Goal: Obtain resource: Obtain resource

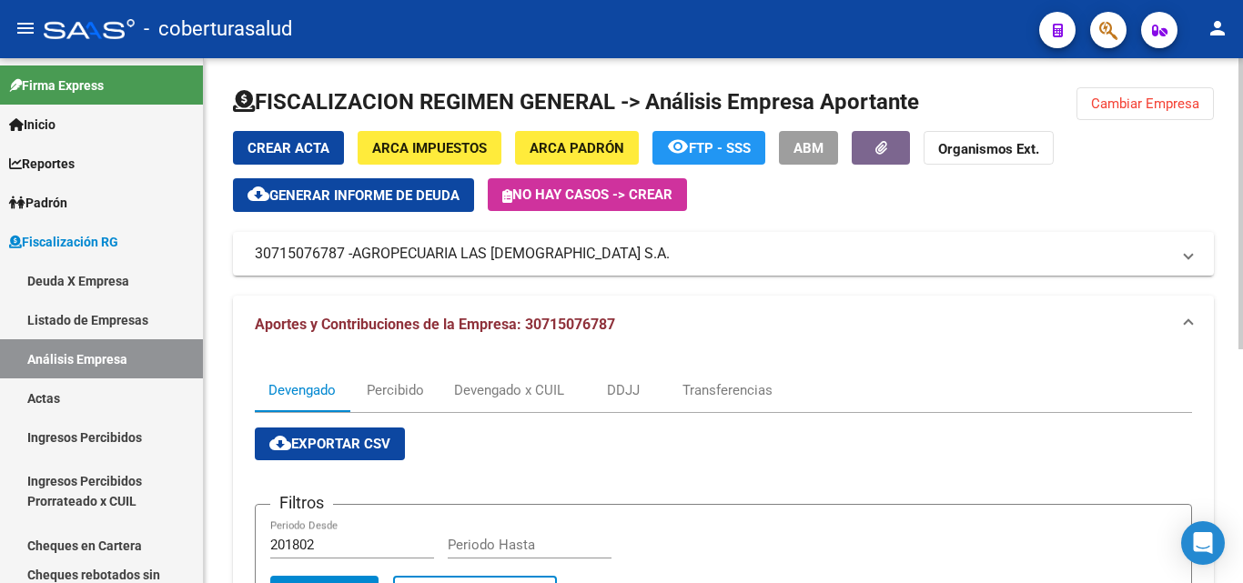
drag, startPoint x: 1200, startPoint y: 106, endPoint x: 780, endPoint y: 120, distance: 419.6
click at [1198, 106] on button "Cambiar Empresa" at bounding box center [1144, 103] width 137 height 33
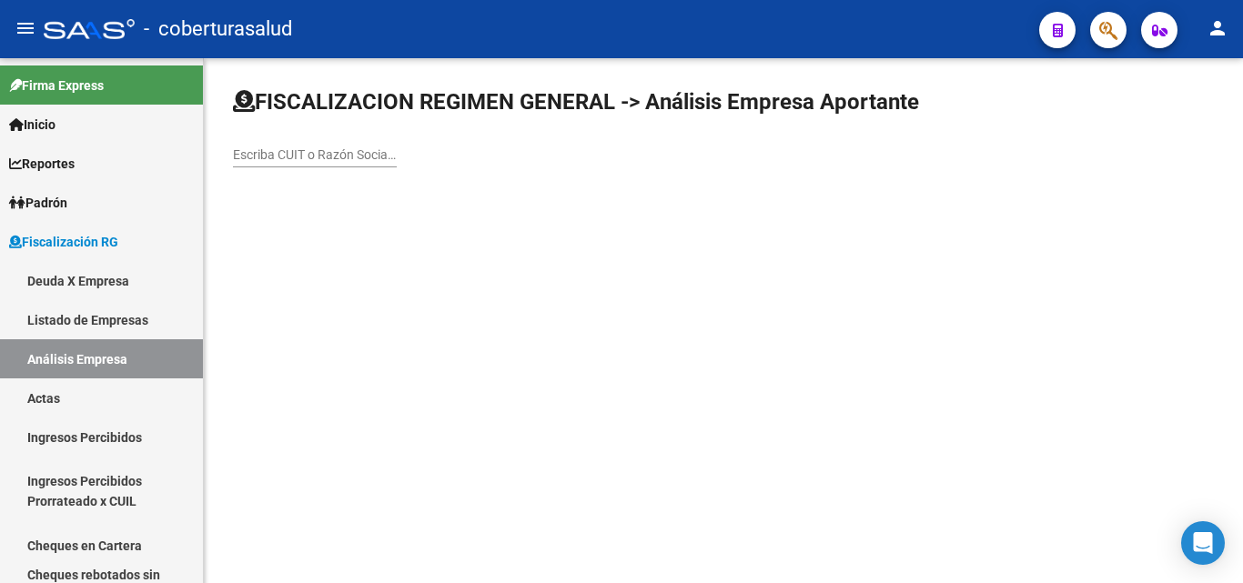
drag, startPoint x: 363, startPoint y: 142, endPoint x: 357, endPoint y: 150, distance: 10.4
click at [362, 142] on div "Escriba CUIT o Razón Social para buscar" at bounding box center [315, 149] width 164 height 36
paste input "27201781405"
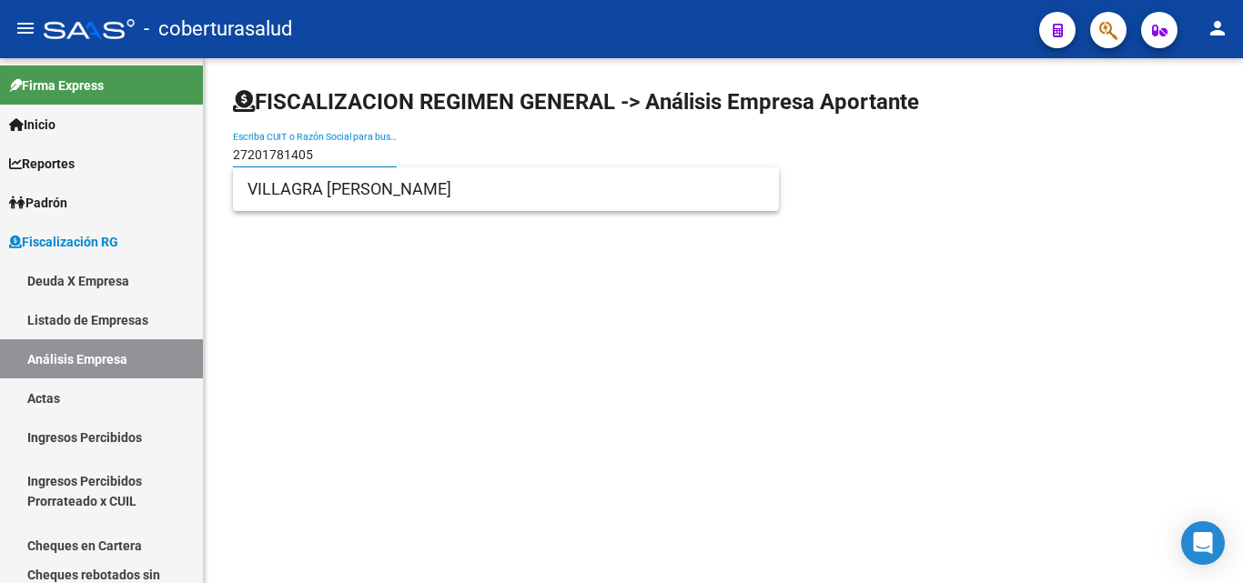
type input "27201781405"
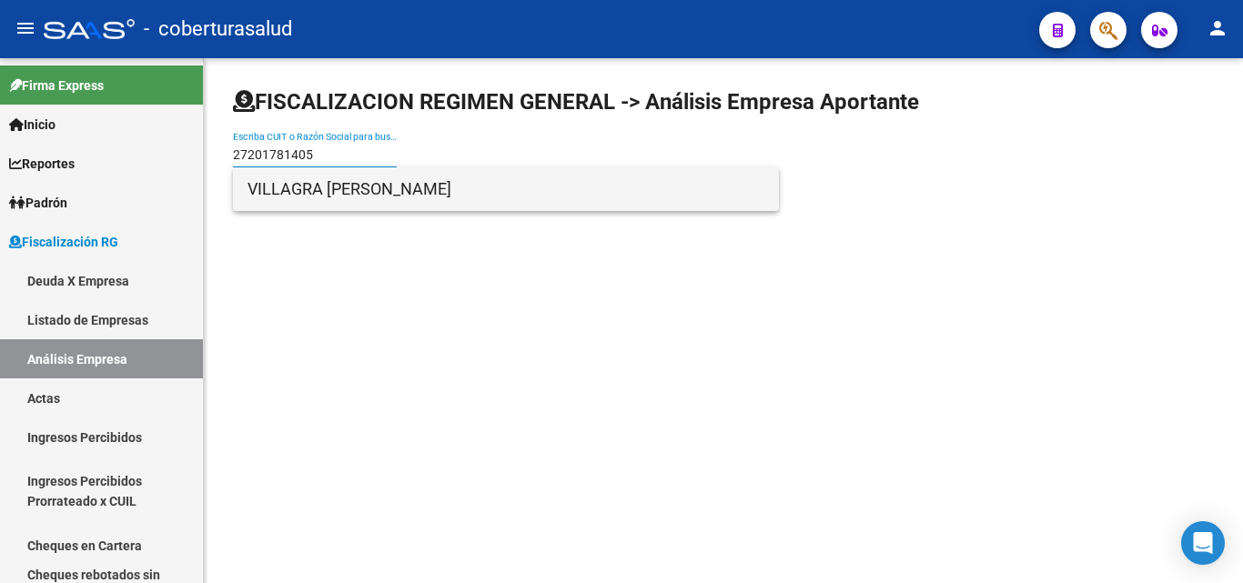
click at [350, 189] on span "VILLAGRA [PERSON_NAME]" at bounding box center [505, 189] width 517 height 44
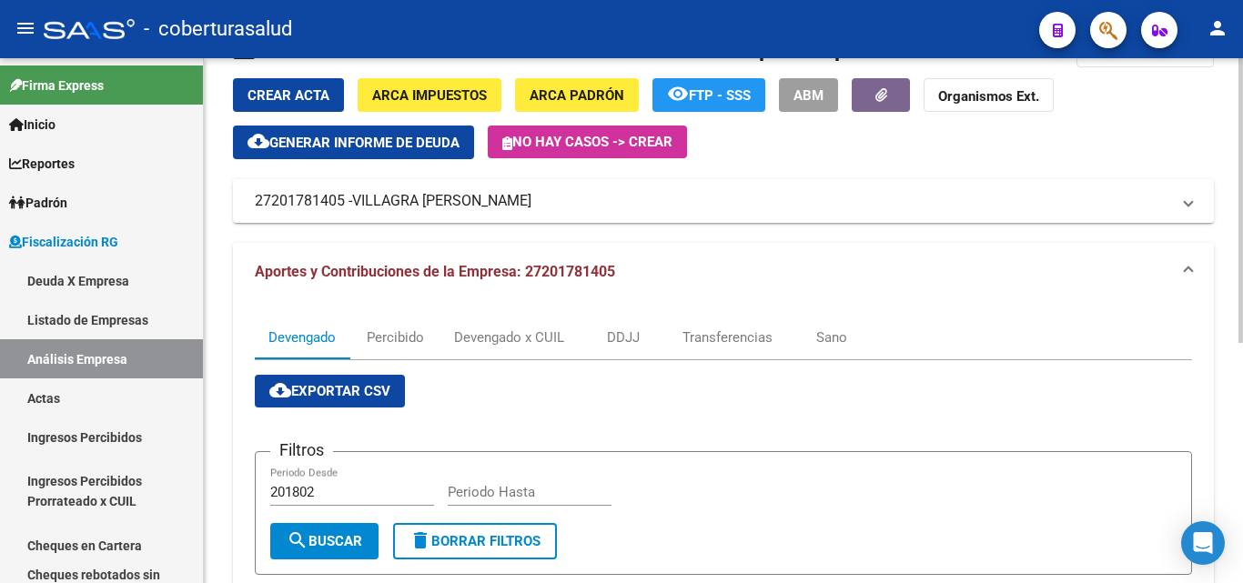
scroll to position [91, 0]
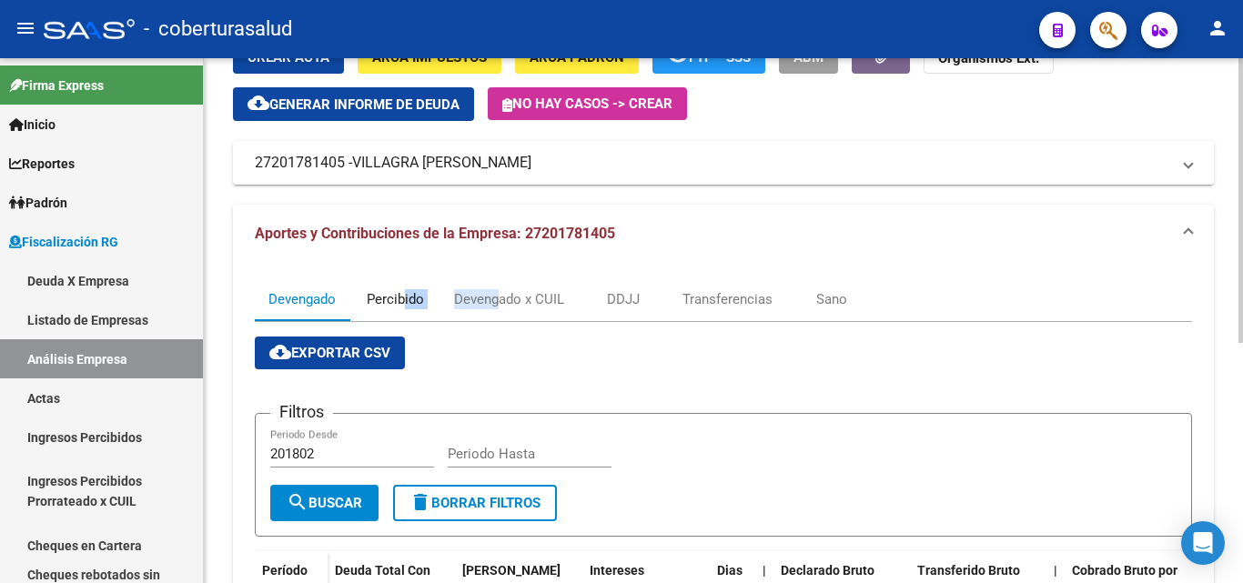
drag, startPoint x: 402, startPoint y: 291, endPoint x: 498, endPoint y: 298, distance: 95.8
click at [498, 298] on div "Devengado Percibido Devengado x CUIL DDJJ Transferencias Sano" at bounding box center [723, 299] width 937 height 44
click at [498, 298] on div "Devengado x CUIL" at bounding box center [509, 299] width 110 height 20
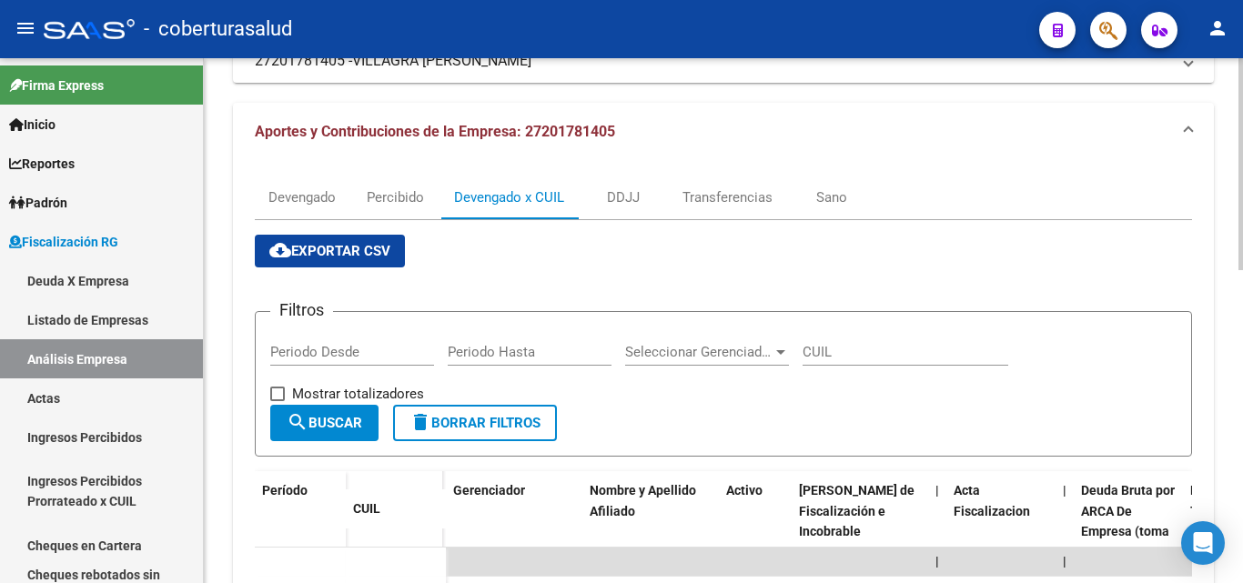
scroll to position [364, 0]
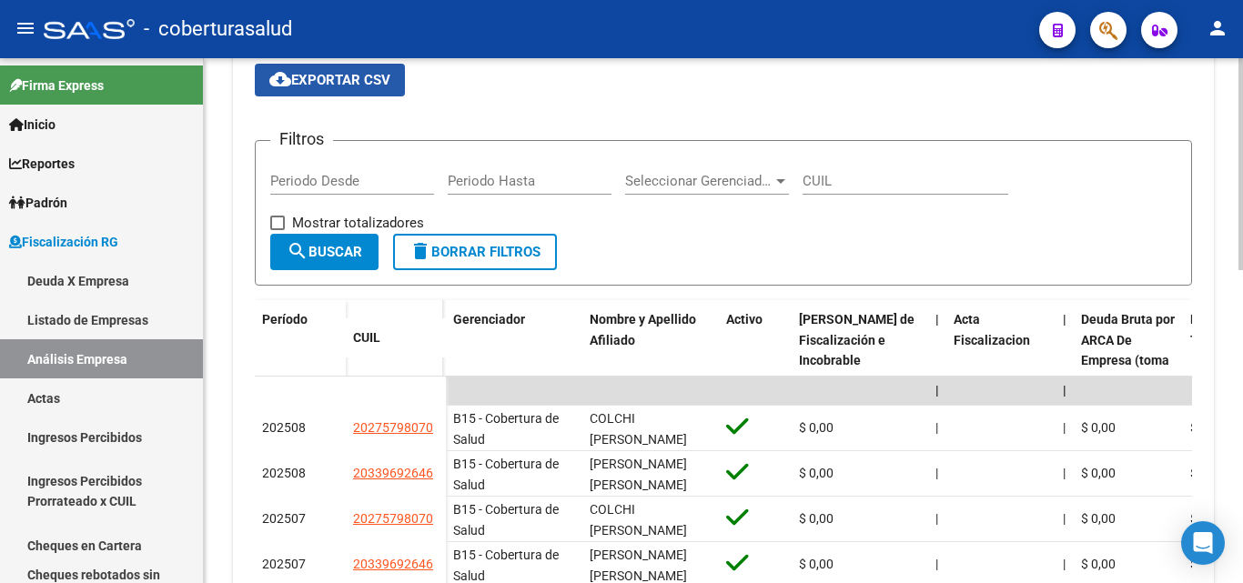
click at [345, 88] on span "cloud_download Exportar CSV" at bounding box center [329, 80] width 121 height 16
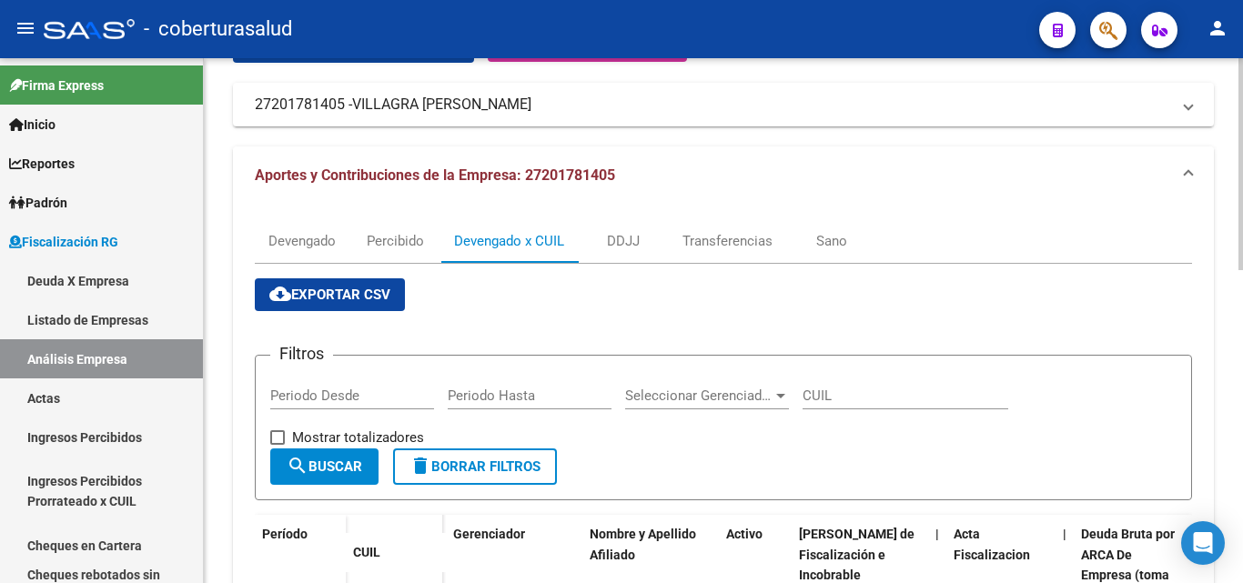
scroll to position [0, 0]
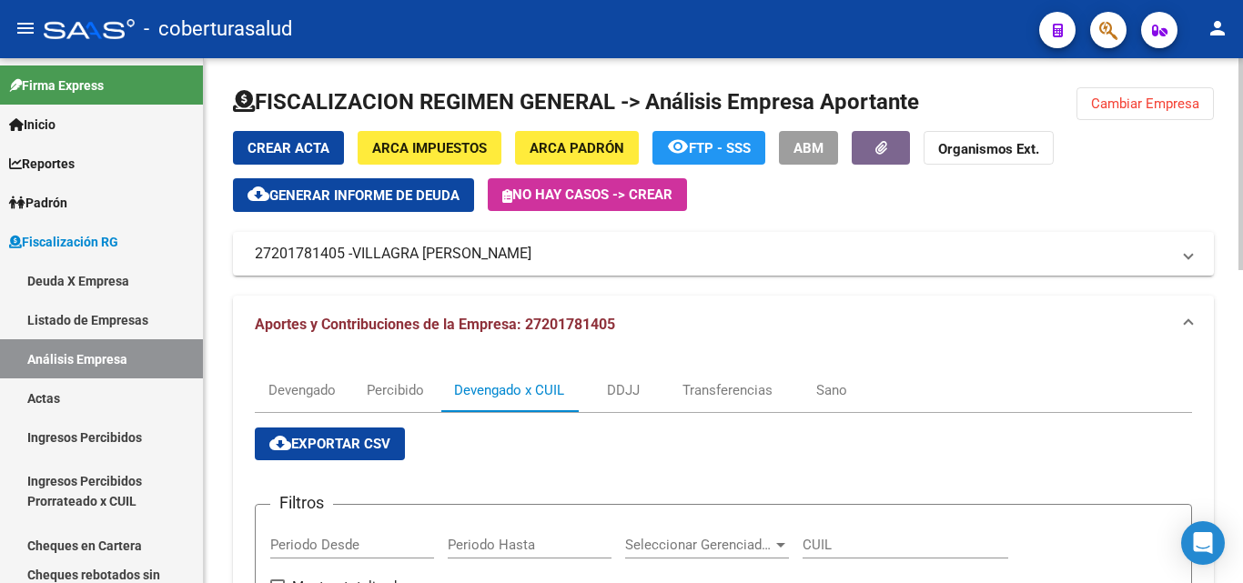
click at [1179, 108] on span "Cambiar Empresa" at bounding box center [1145, 104] width 108 height 16
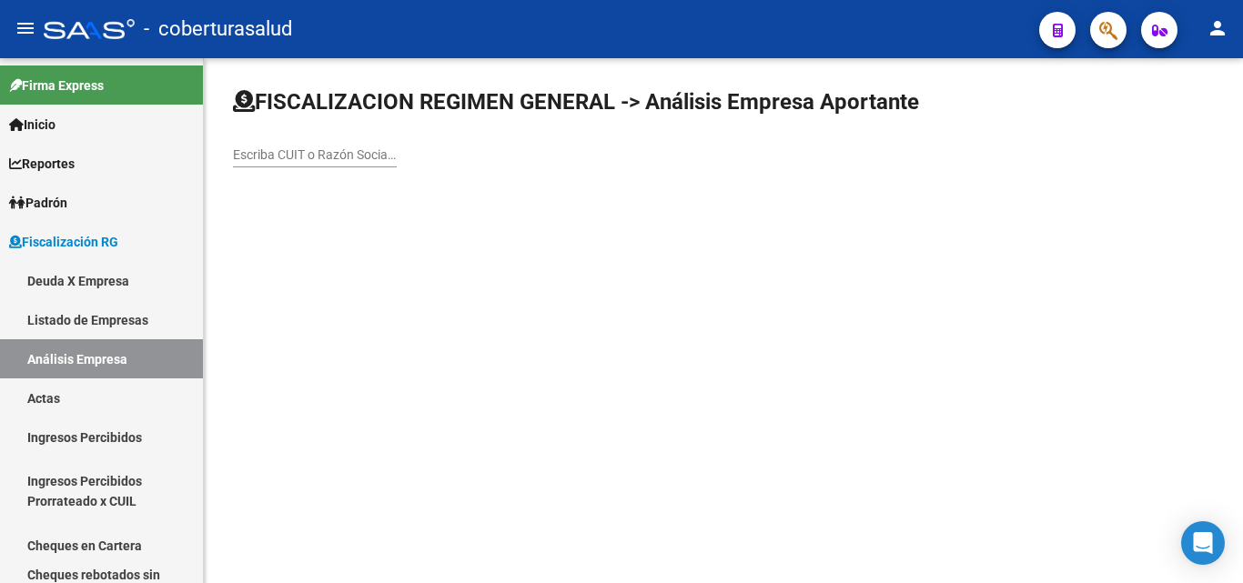
click at [332, 156] on input "Escriba CUIT o Razón Social para buscar" at bounding box center [315, 154] width 164 height 15
paste input "30711522952"
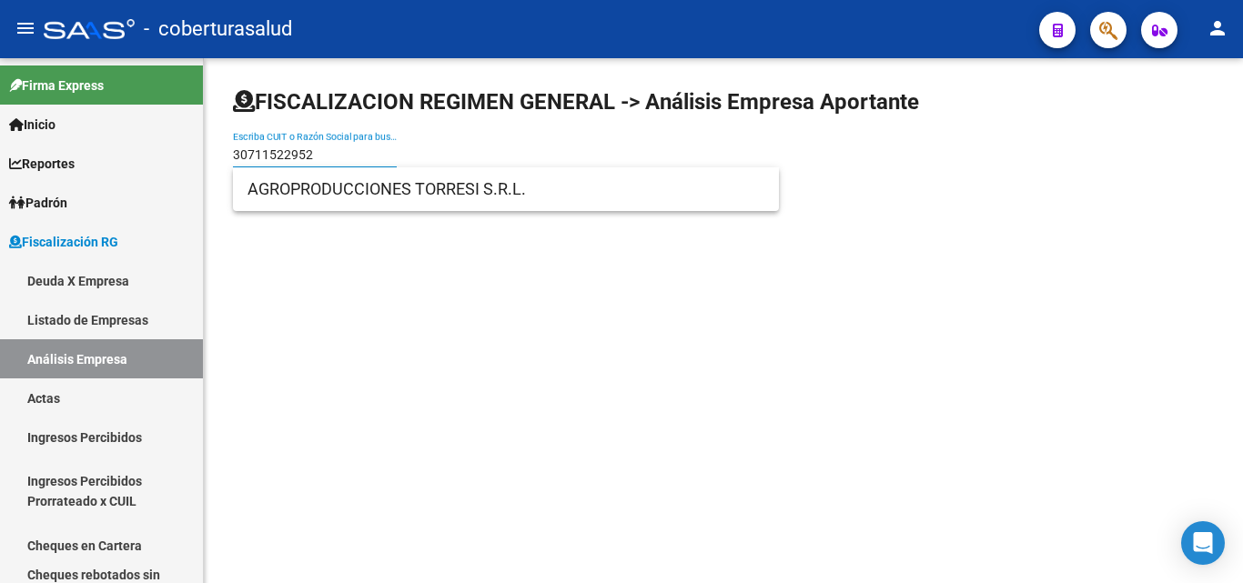
type input "30711522952"
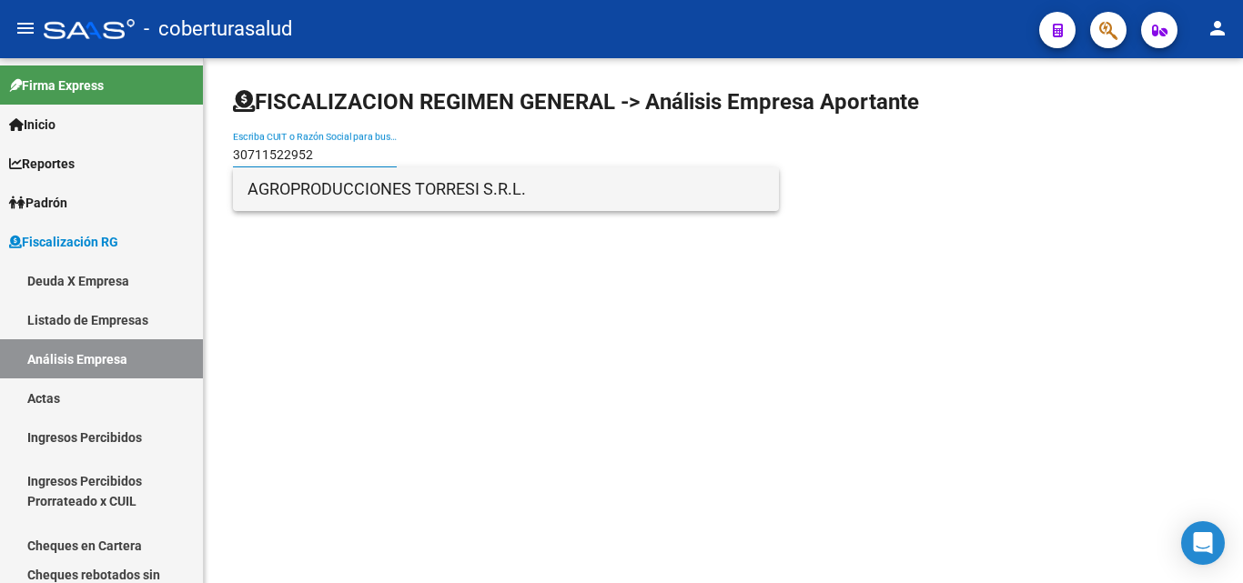
click at [308, 204] on span "AGROPRODUCCIONES TORRESI S.R.L." at bounding box center [505, 189] width 517 height 44
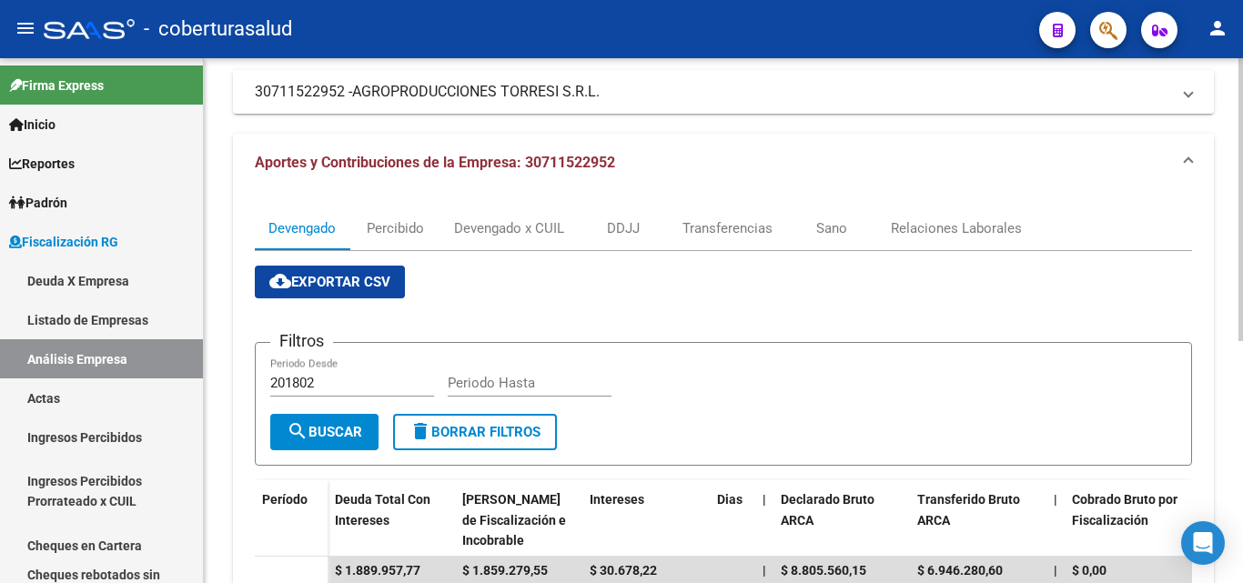
scroll to position [86, 0]
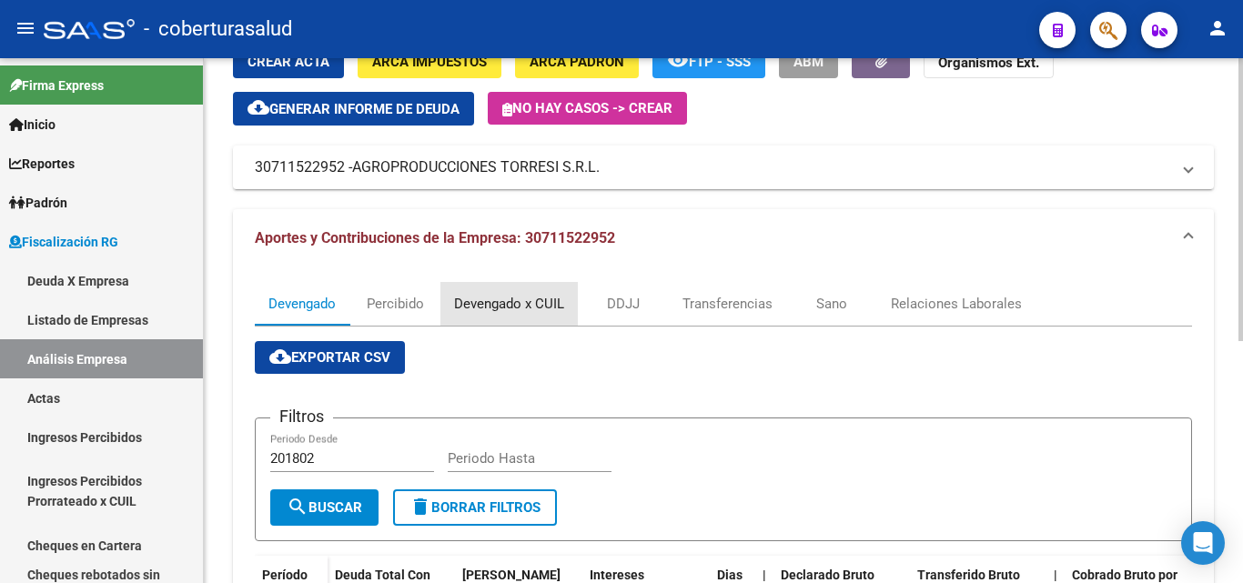
click at [547, 308] on div "Devengado x CUIL" at bounding box center [509, 304] width 110 height 20
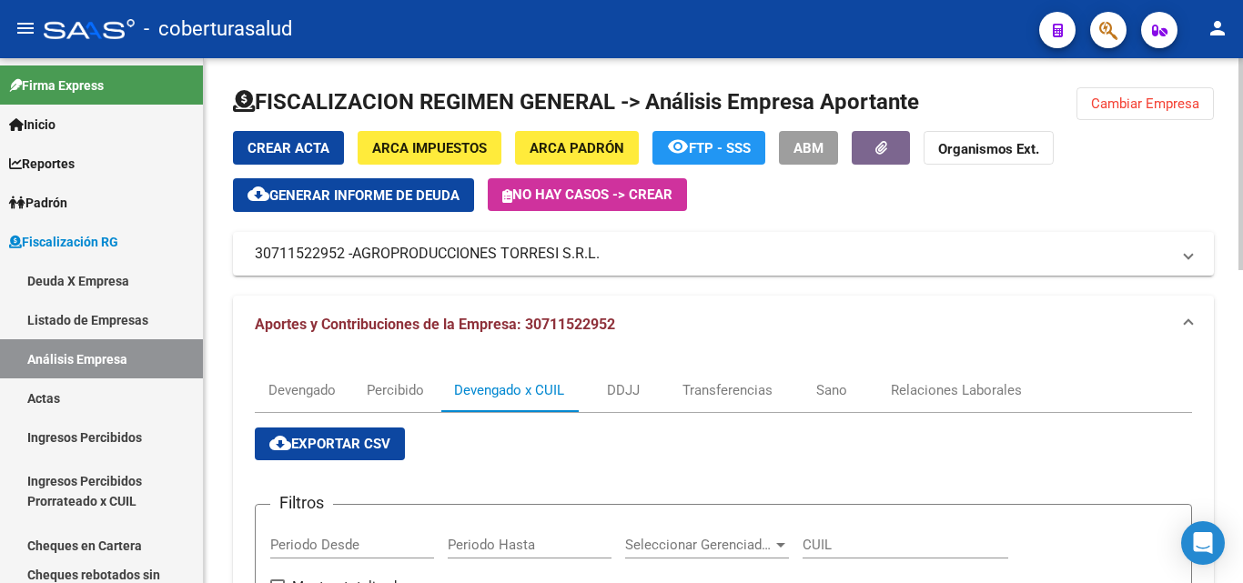
scroll to position [182, 0]
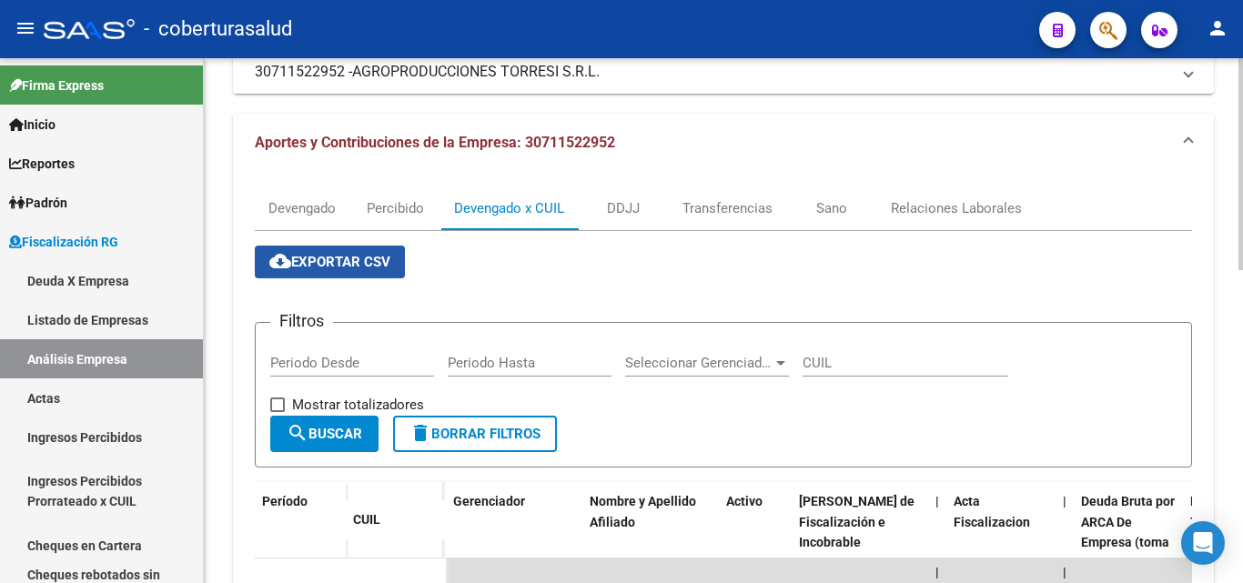
click at [333, 269] on span "cloud_download Exportar CSV" at bounding box center [329, 262] width 121 height 16
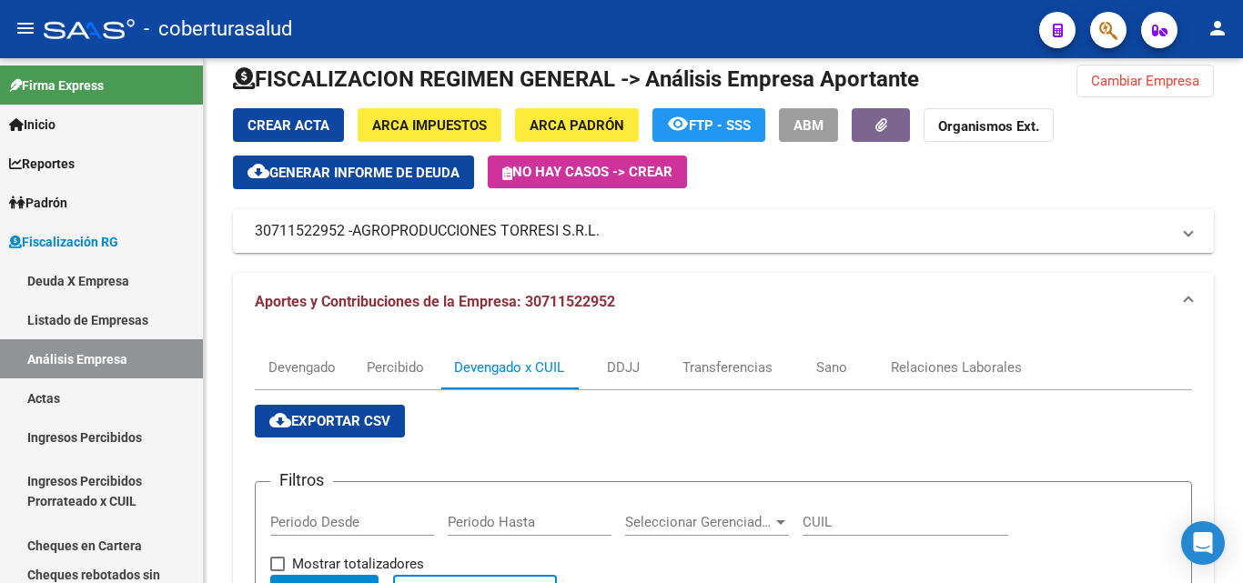
scroll to position [0, 0]
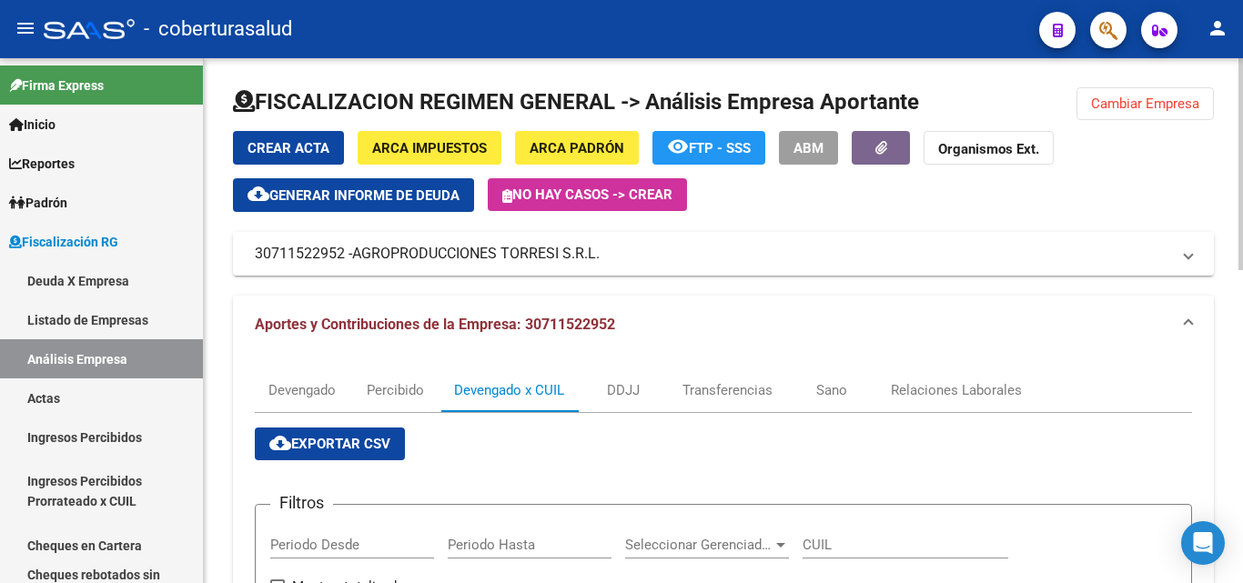
click at [379, 440] on span "cloud_download Exportar CSV" at bounding box center [329, 444] width 121 height 16
